Goal: Task Accomplishment & Management: Complete application form

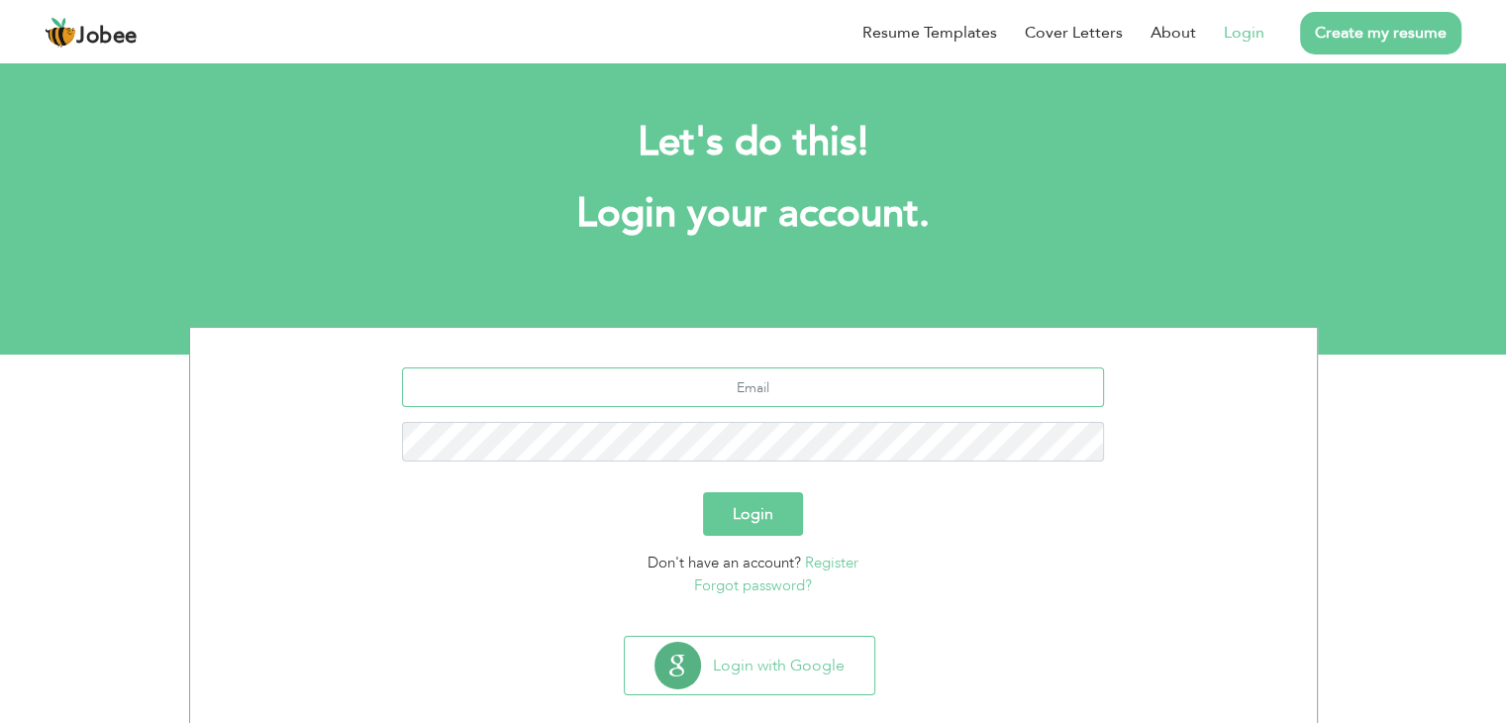
click at [814, 373] on input "text" at bounding box center [753, 387] width 702 height 40
type input "[EMAIL_ADDRESS][DOMAIN_NAME]"
click at [777, 516] on button "Login" at bounding box center [753, 514] width 100 height 44
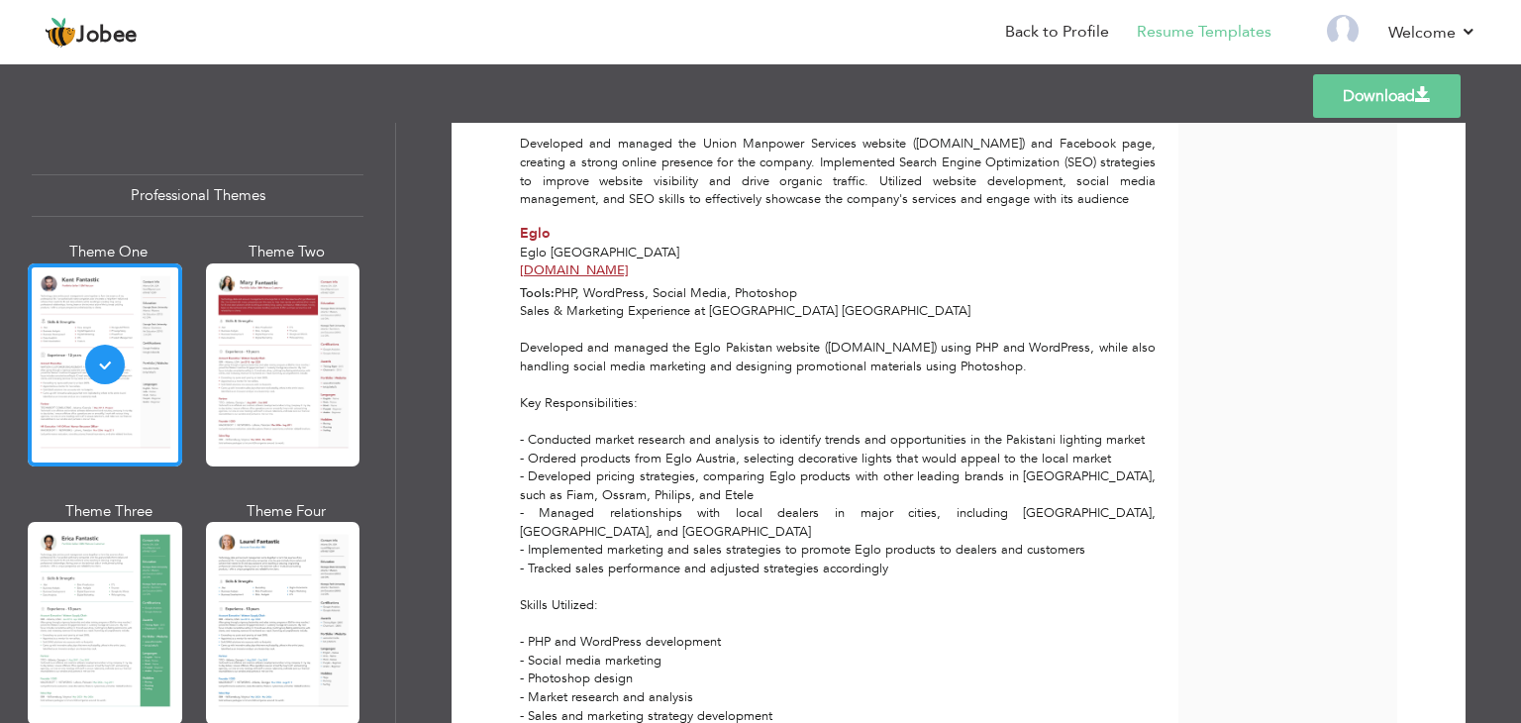
scroll to position [2446, 0]
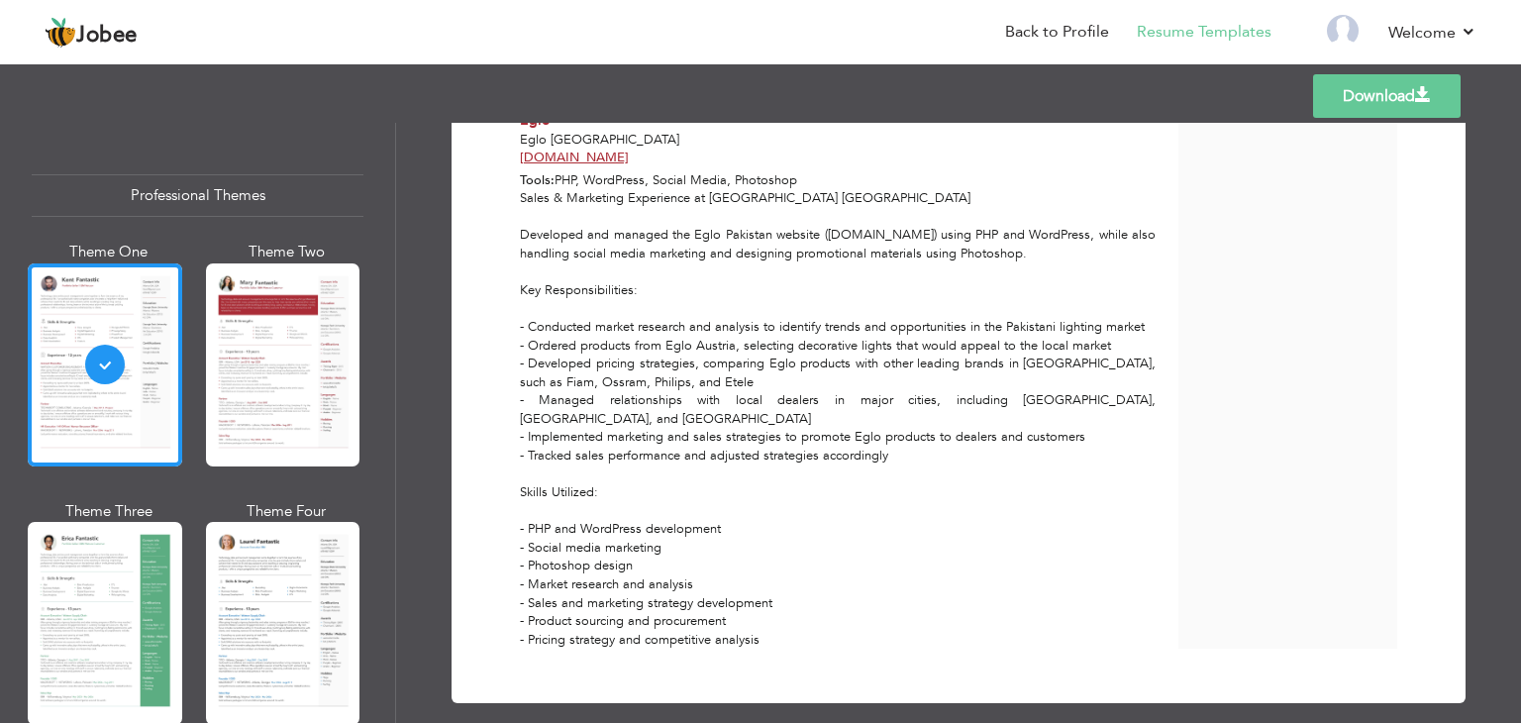
click at [1420, 102] on span at bounding box center [1423, 95] width 16 height 16
